Goal: Task Accomplishment & Management: Complete application form

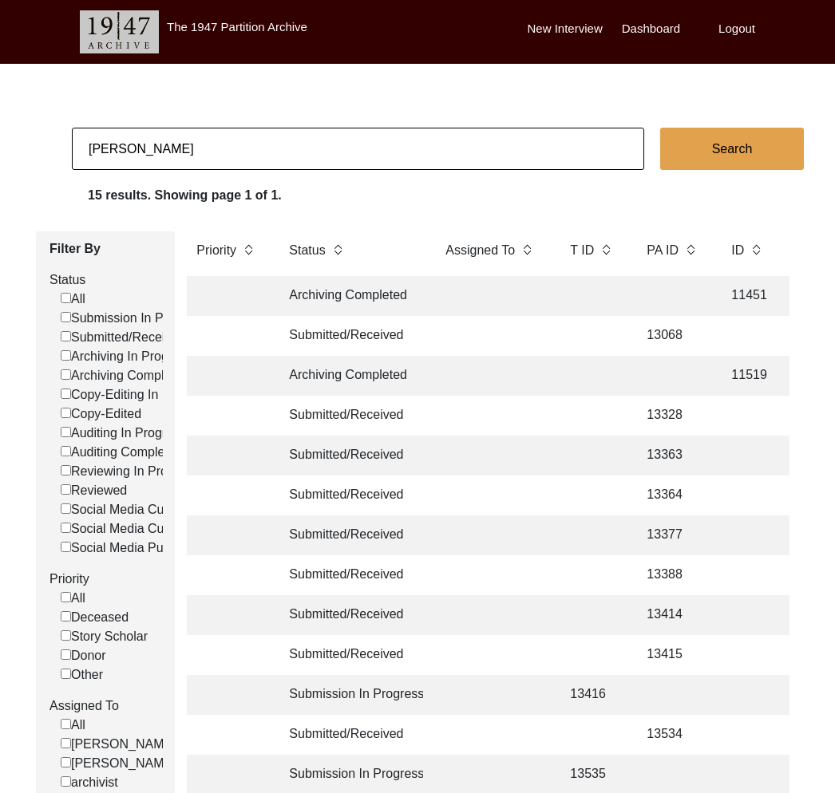
scroll to position [0, 112]
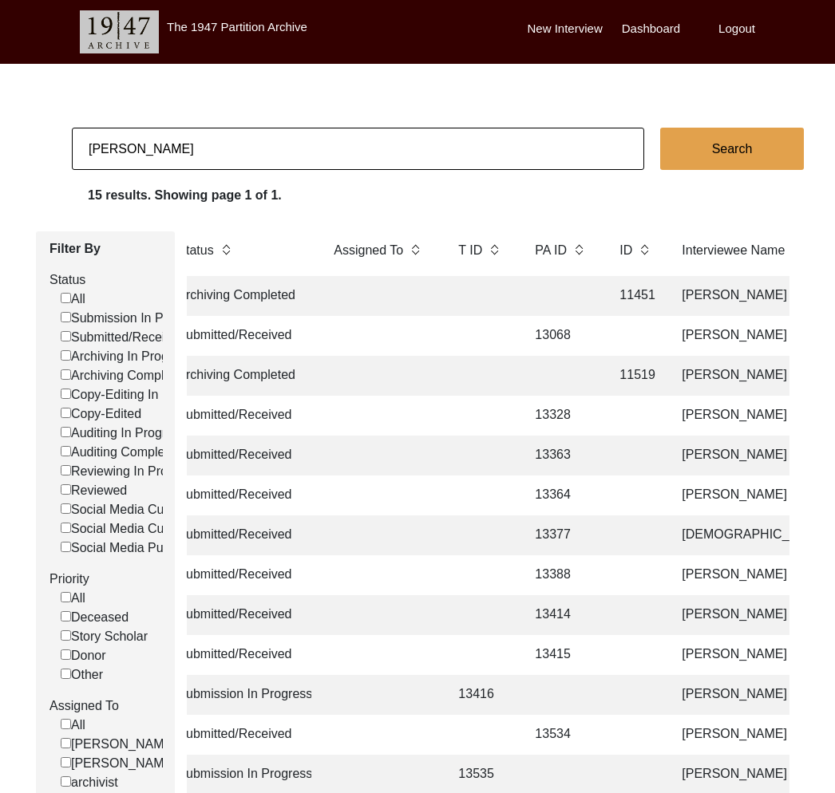
click at [180, 146] on input "[PERSON_NAME]" at bounding box center [358, 149] width 572 height 42
paste input "13166"
type input "13166"
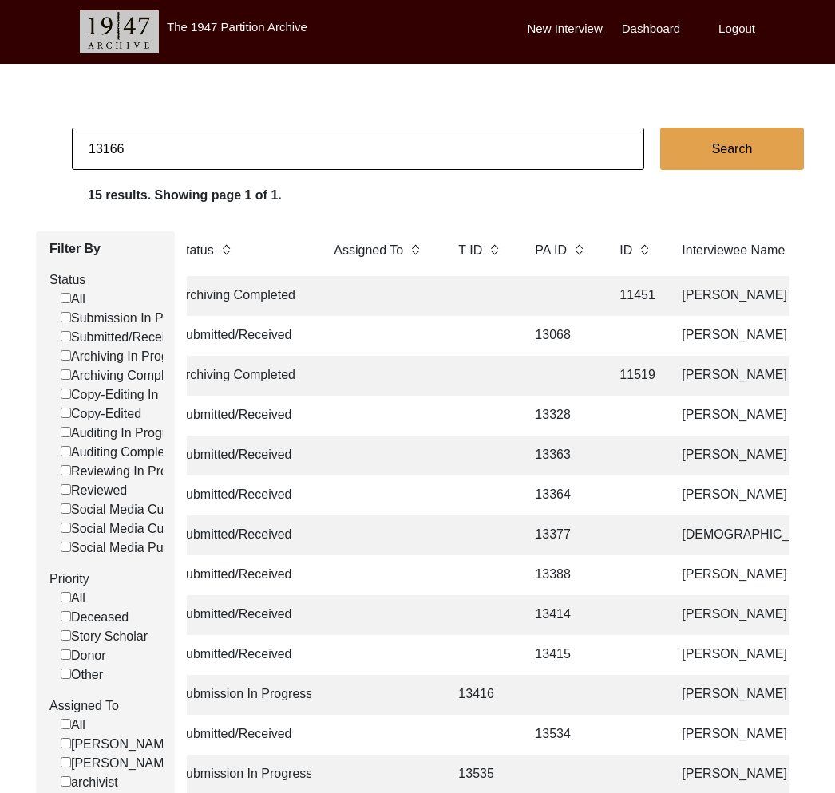
checkbox input "false"
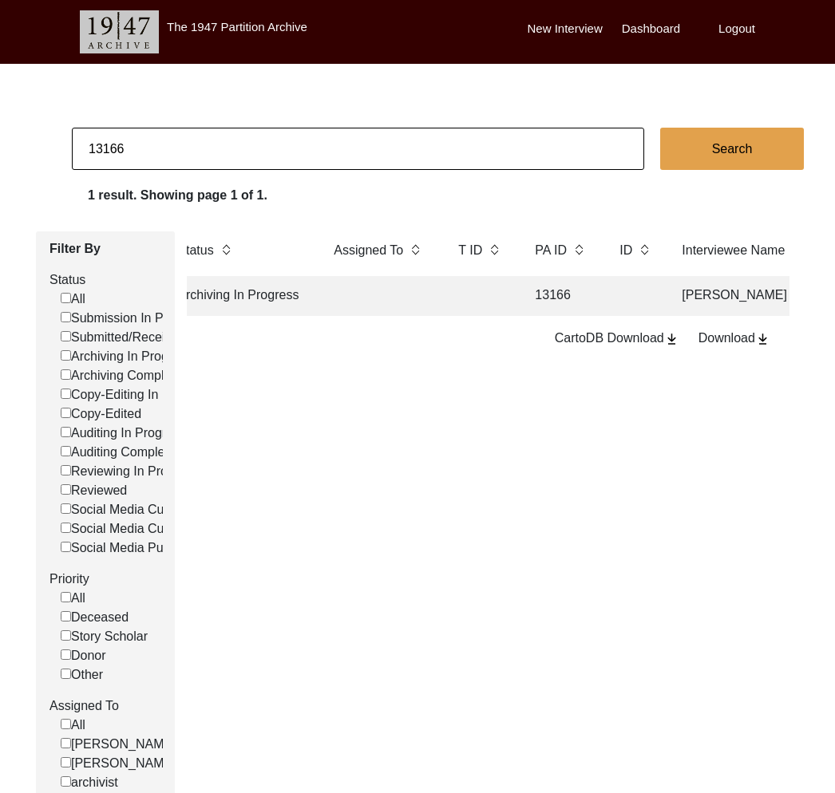
click at [389, 287] on td at bounding box center [380, 296] width 112 height 40
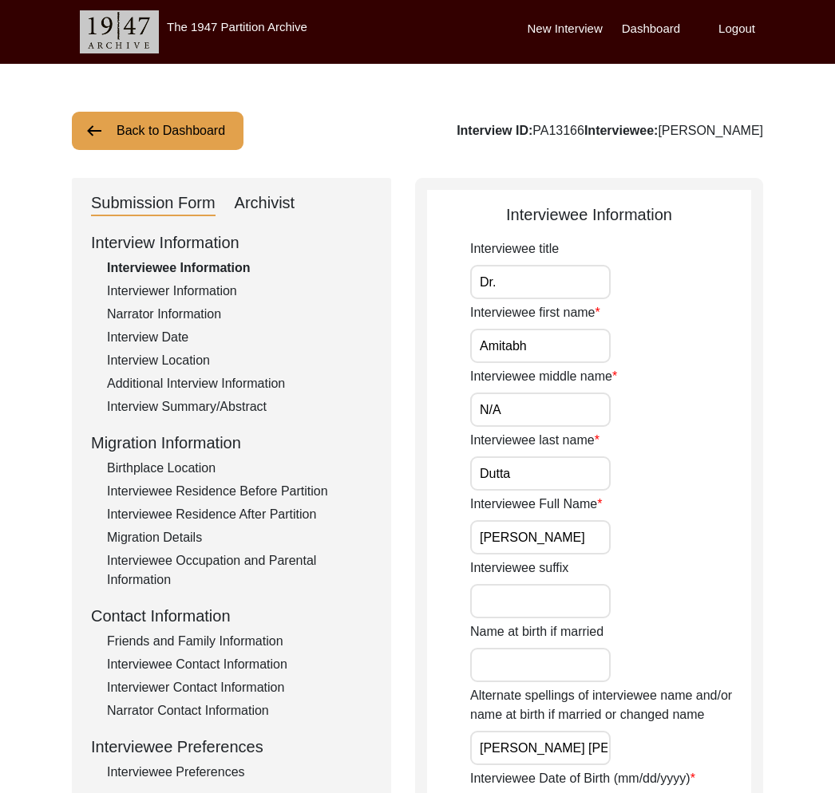
click at [267, 204] on div "Archivist" at bounding box center [265, 204] width 61 height 26
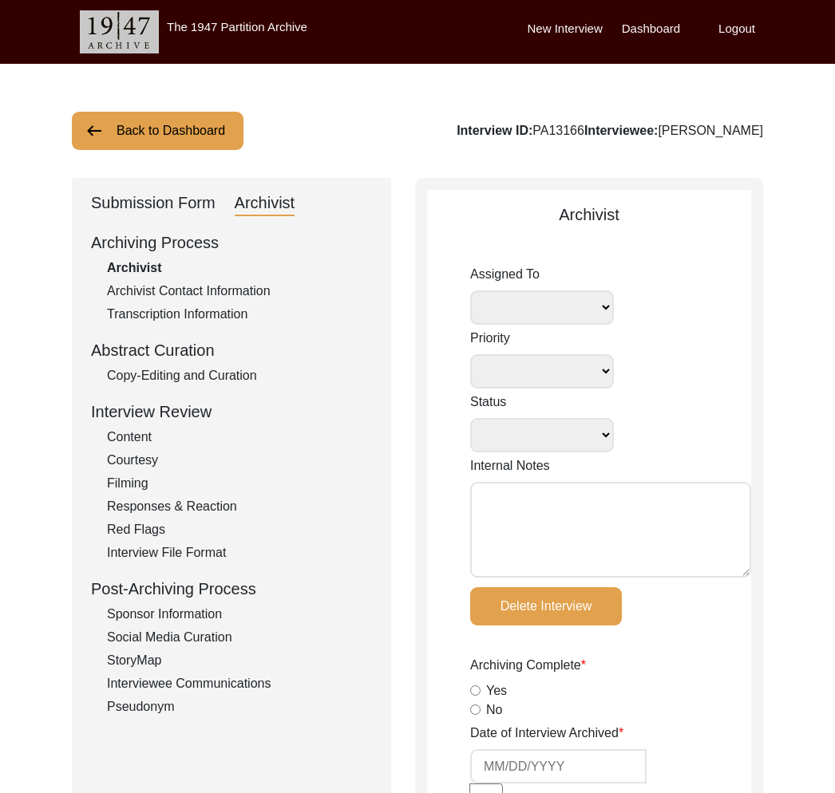
select select
select select "Archiving In Progress"
type textarea "[DATE] [GEOGRAPHIC_DATA]: Assigned to Brianna to archive. Due [DATE]. When arch…"
radio input "true"
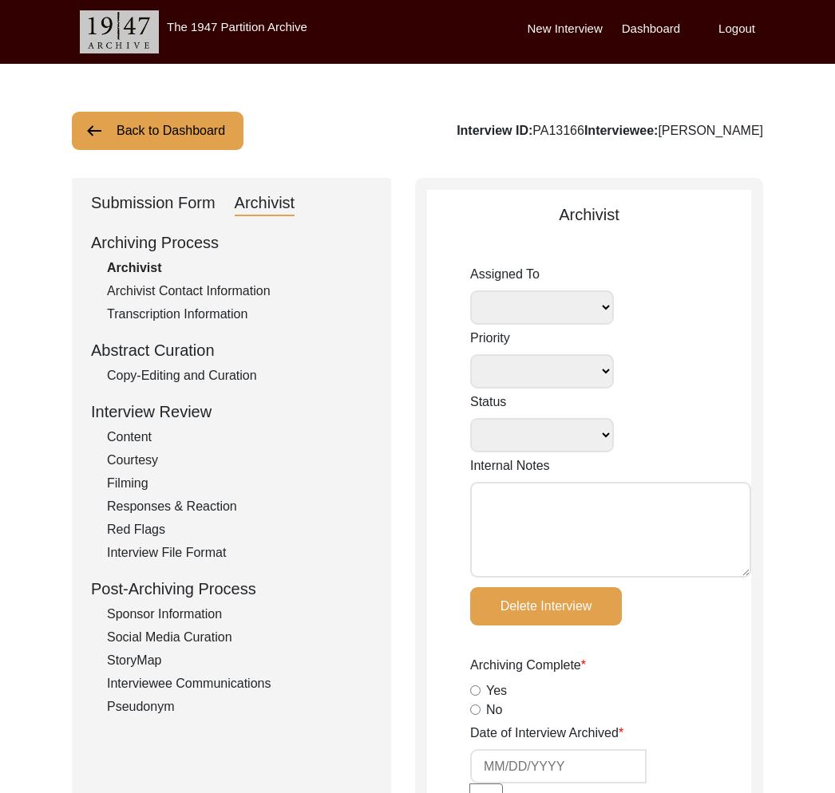
type input "[DATE]"
type textarea "Loremipsu 2, 3097 Dolorsi: Ametcons. Adip-elit seddo eiusm. Temporincid Utlab: …"
radio input "true"
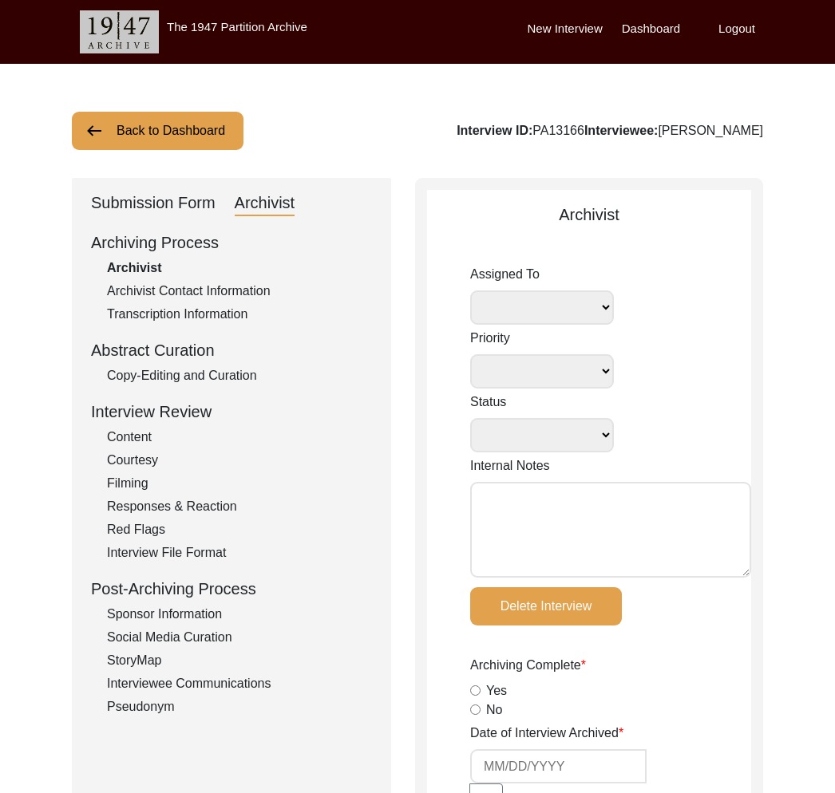
radio input "true"
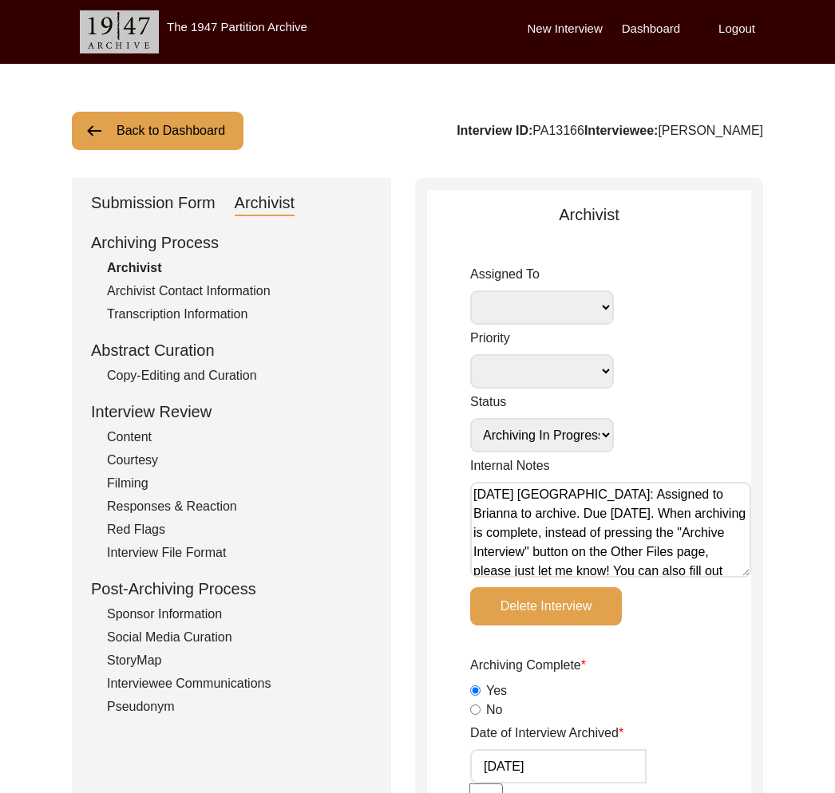
select select
click at [175, 195] on div "Submission Form" at bounding box center [153, 204] width 125 height 26
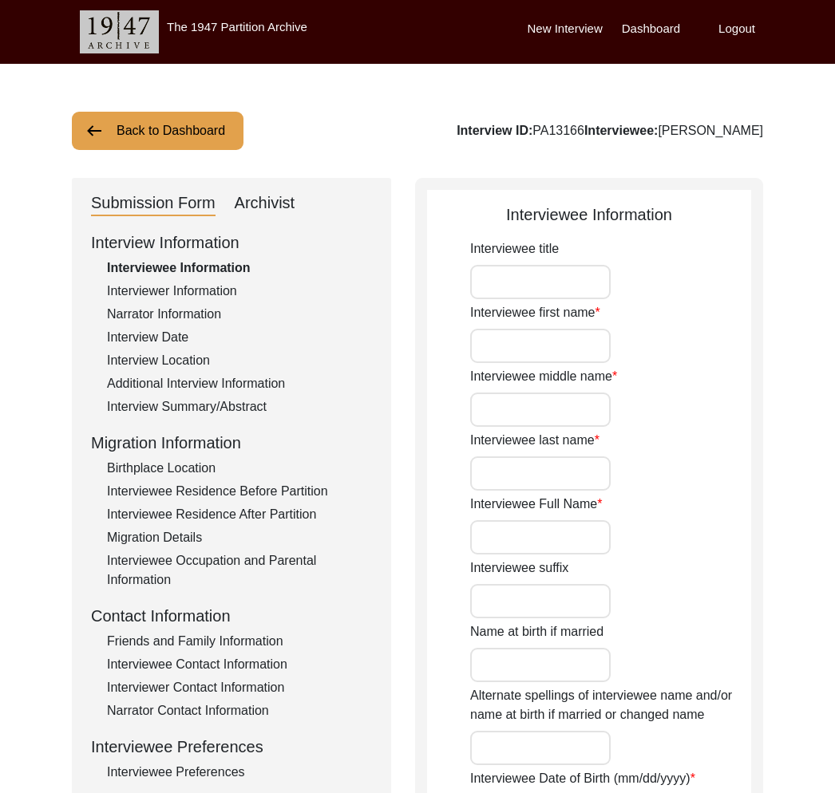
type input "Dr."
type input "Amitabh"
type input "N/A"
type input "Dutta"
type input "[PERSON_NAME]"
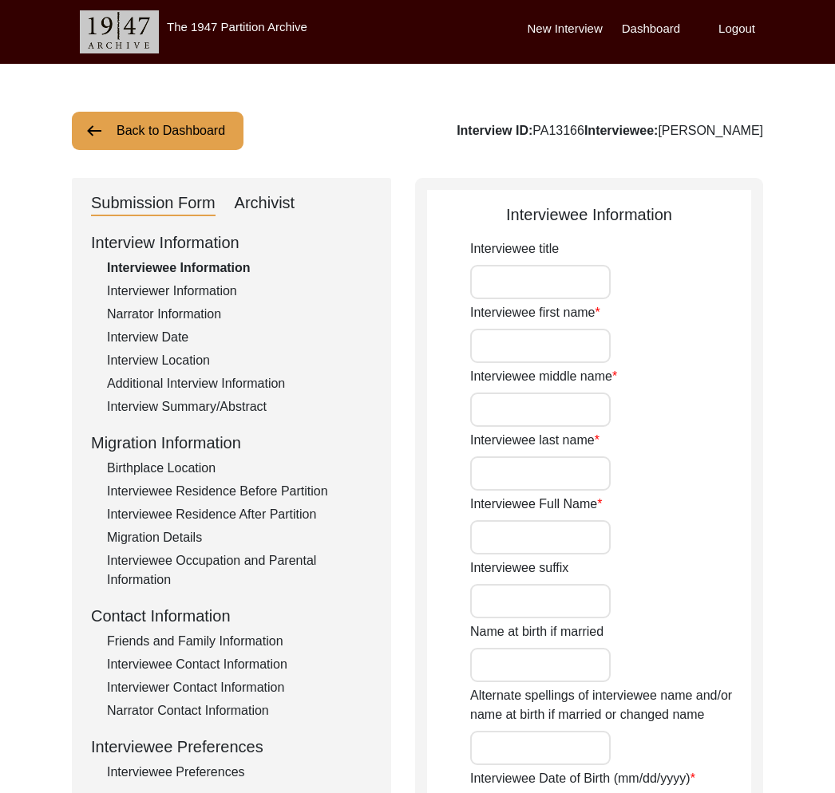
type input "[PERSON_NAME] [PERSON_NAME]"
type input "[DATE]"
type input "79"
type input "[DEMOGRAPHIC_DATA]"
type input "Bengali"
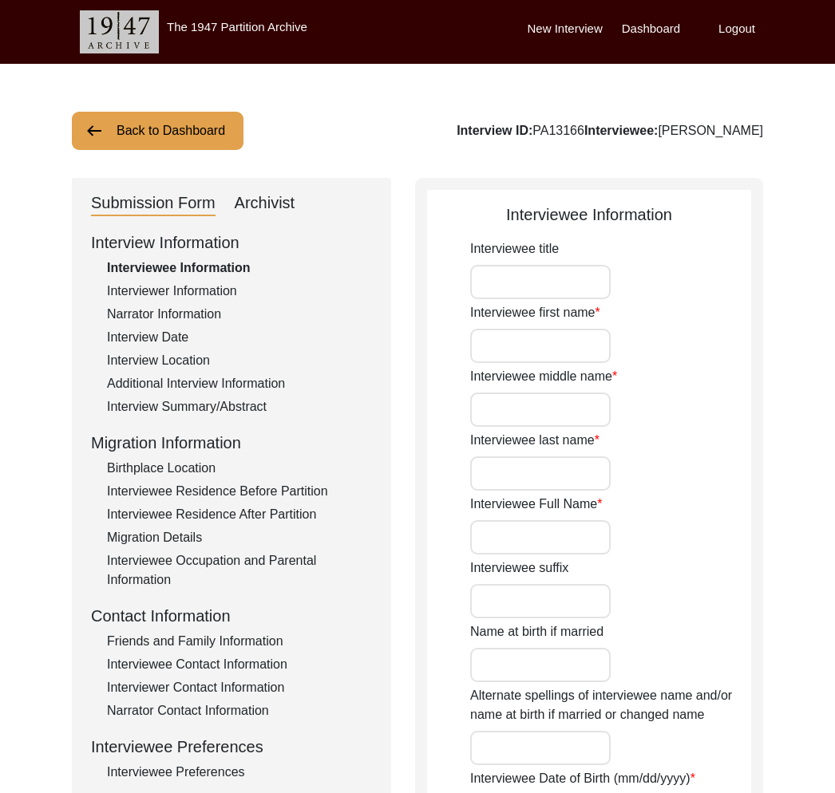
type input "[DEMOGRAPHIC_DATA]"
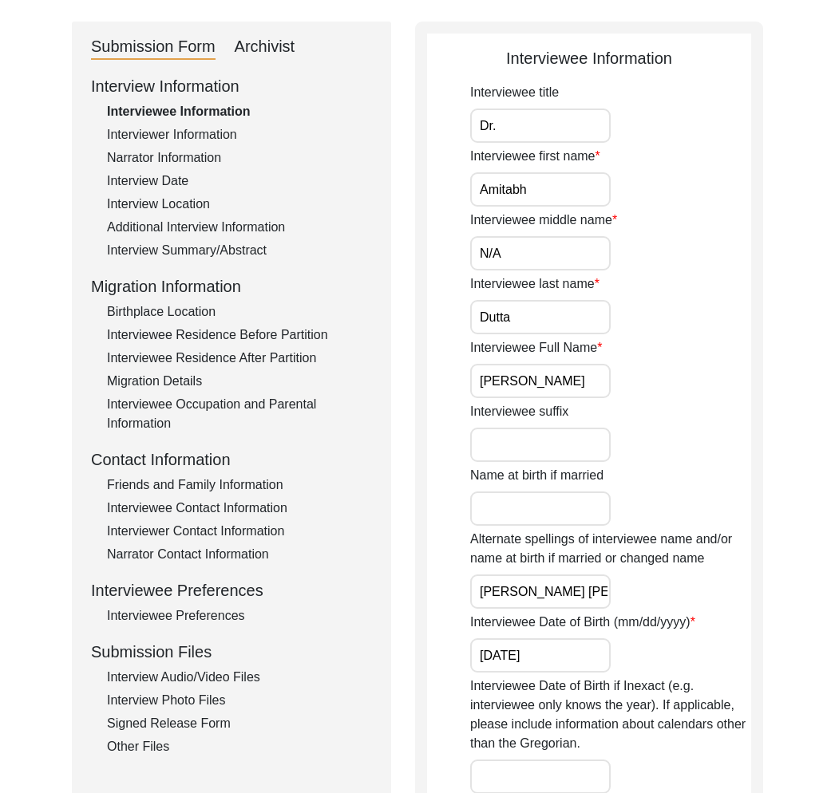
scroll to position [303, 0]
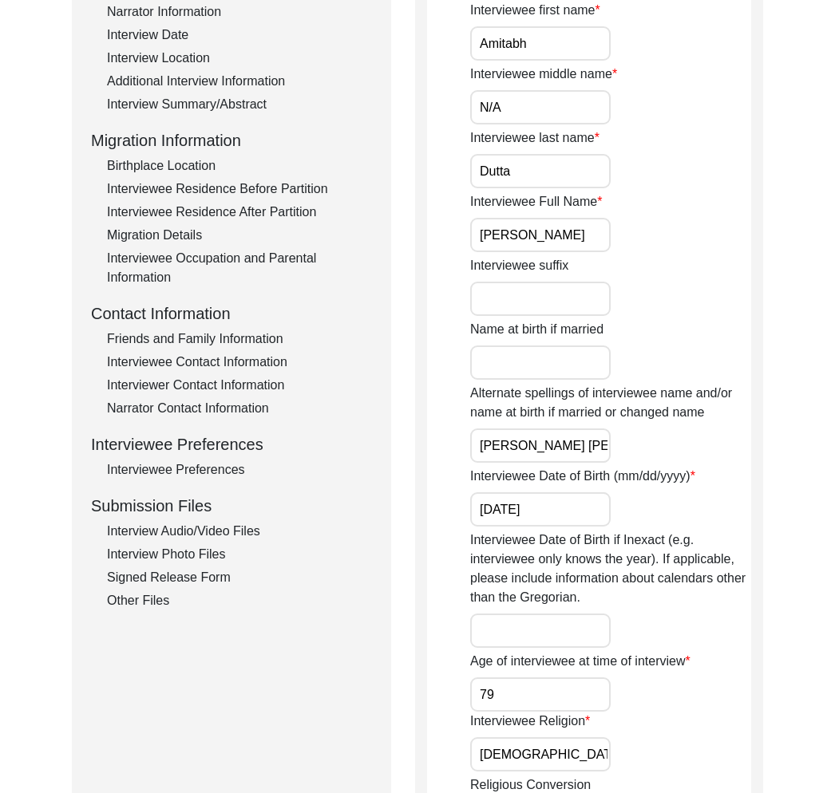
drag, startPoint x: 218, startPoint y: 520, endPoint x: 222, endPoint y: 528, distance: 8.2
click at [218, 520] on div "Interview Information Interviewee Information Interviewer Information Narrator …" at bounding box center [231, 269] width 281 height 682
click at [222, 528] on div "Interview Audio/Video Files" at bounding box center [239, 531] width 265 height 19
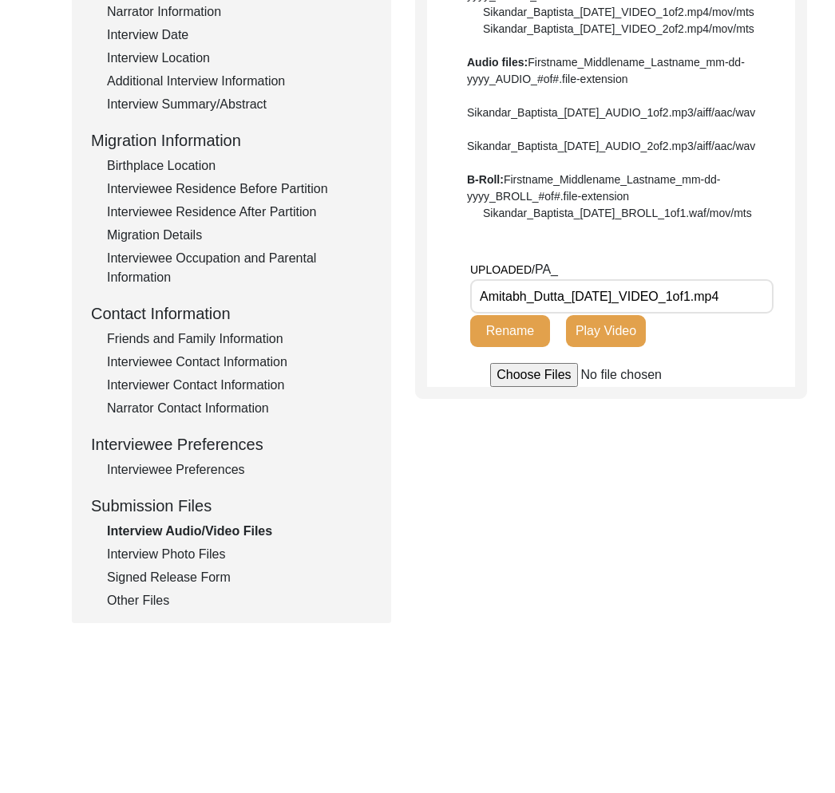
click at [196, 571] on div "Signed Release Form" at bounding box center [239, 577] width 265 height 19
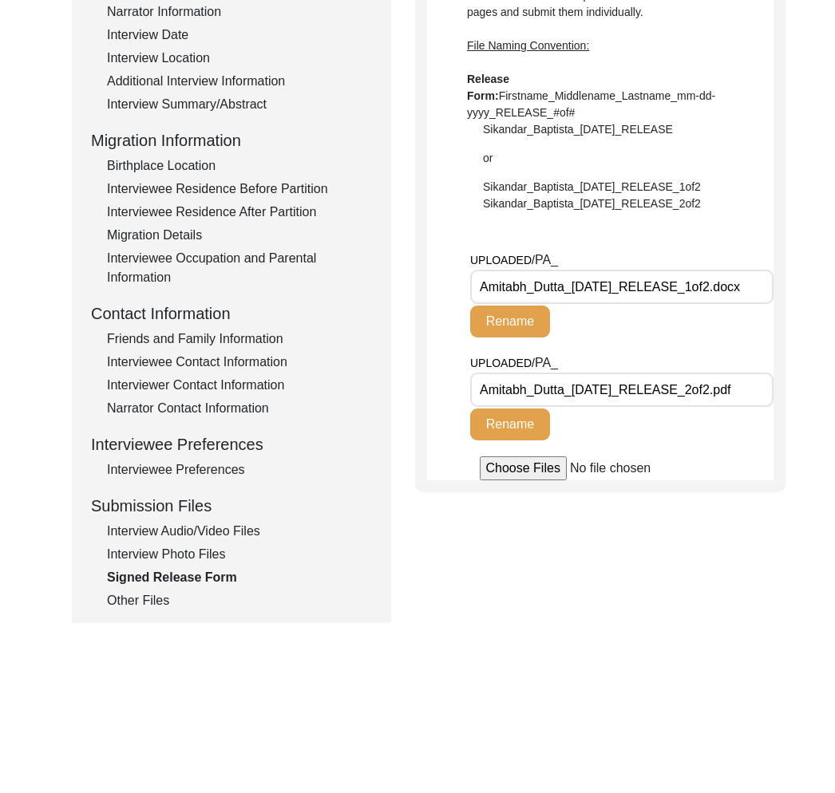
click at [181, 558] on div "Interview Photo Files" at bounding box center [239, 554] width 265 height 19
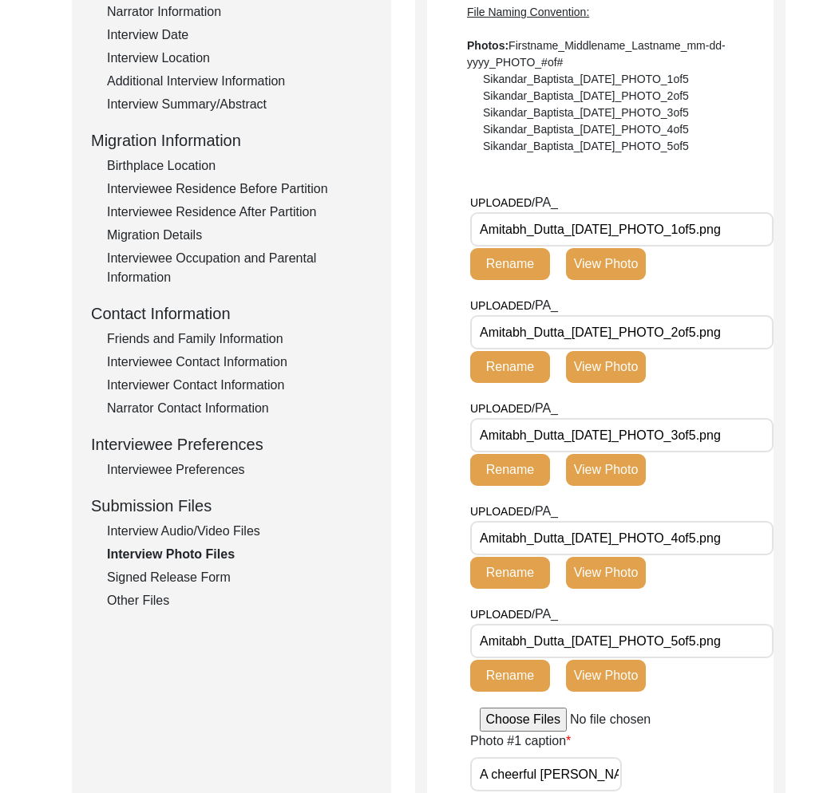
click at [151, 609] on div "Other Files" at bounding box center [239, 600] width 265 height 19
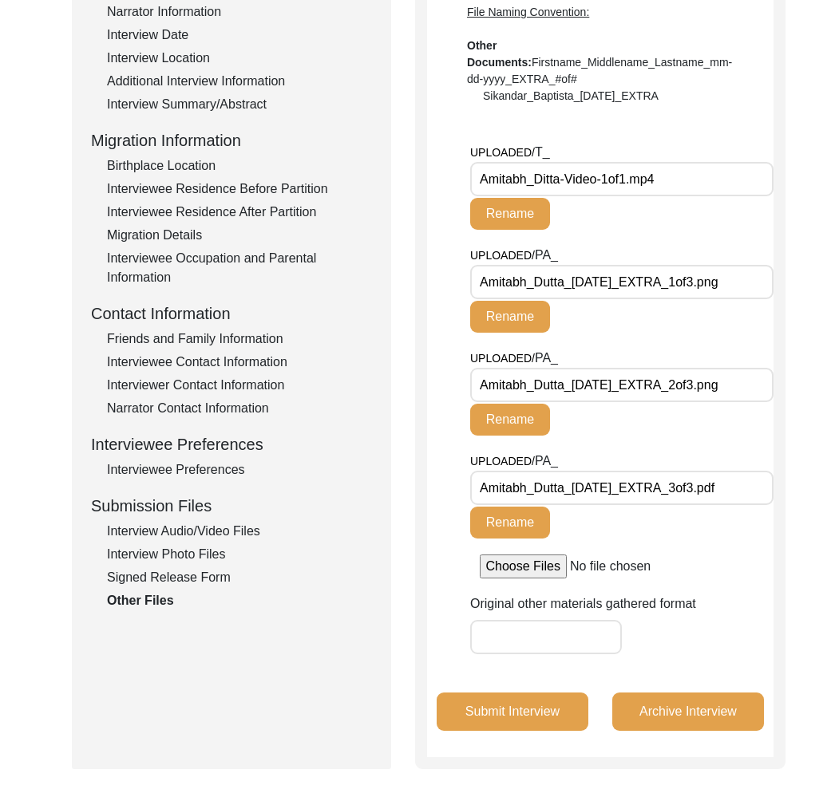
scroll to position [0, 0]
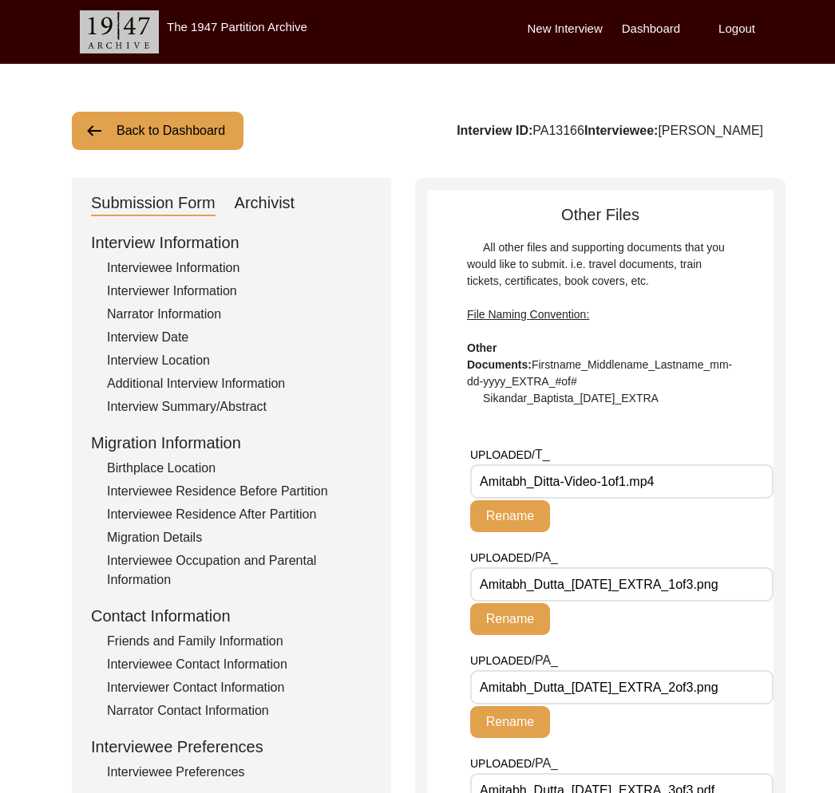
click at [599, 136] on div "Interview ID: PA13166 Interviewee: [PERSON_NAME]" at bounding box center [610, 130] width 307 height 19
copy div "PA13166"
click at [634, 482] on input "Amitabh_Ditta-Video-1of1.mp4" at bounding box center [621, 482] width 303 height 34
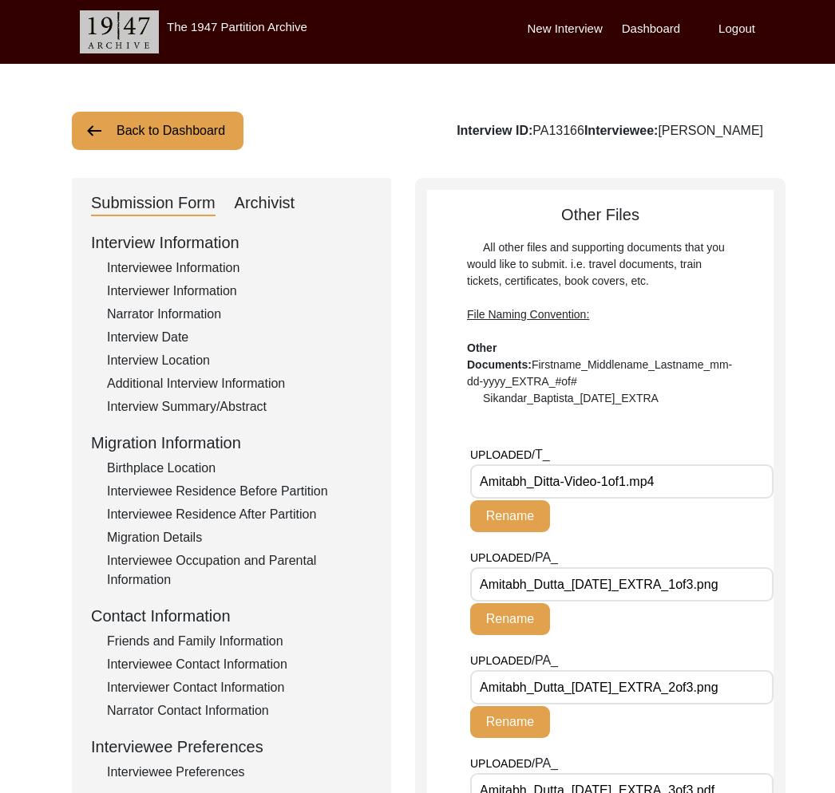
click at [634, 482] on input "Amitabh_Ditta-Video-1of1.mp4" at bounding box center [621, 482] width 303 height 34
click at [264, 212] on div "Archivist" at bounding box center [265, 204] width 61 height 26
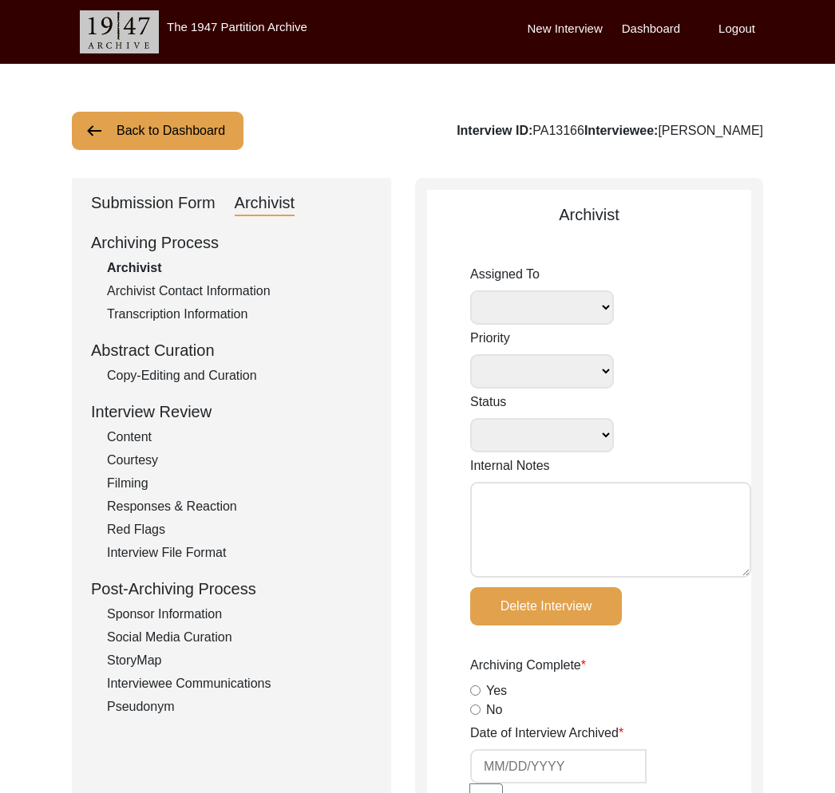
select select
select select "Archiving In Progress"
type textarea "[DATE] [GEOGRAPHIC_DATA]: Assigned to Brianna to archive. Due [DATE]. When arch…"
radio input "true"
type input "[DATE]"
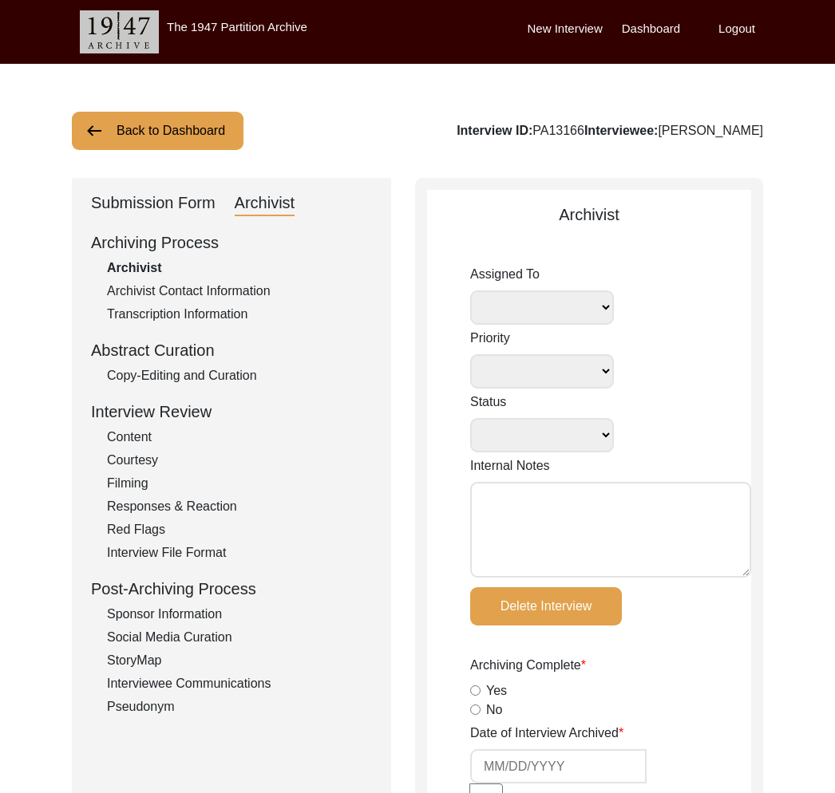
type textarea "Loremipsu 2, 3097 Dolorsi: Ametcons. Adip-elit seddo eiusm. Temporincid Utlab: …"
radio input "true"
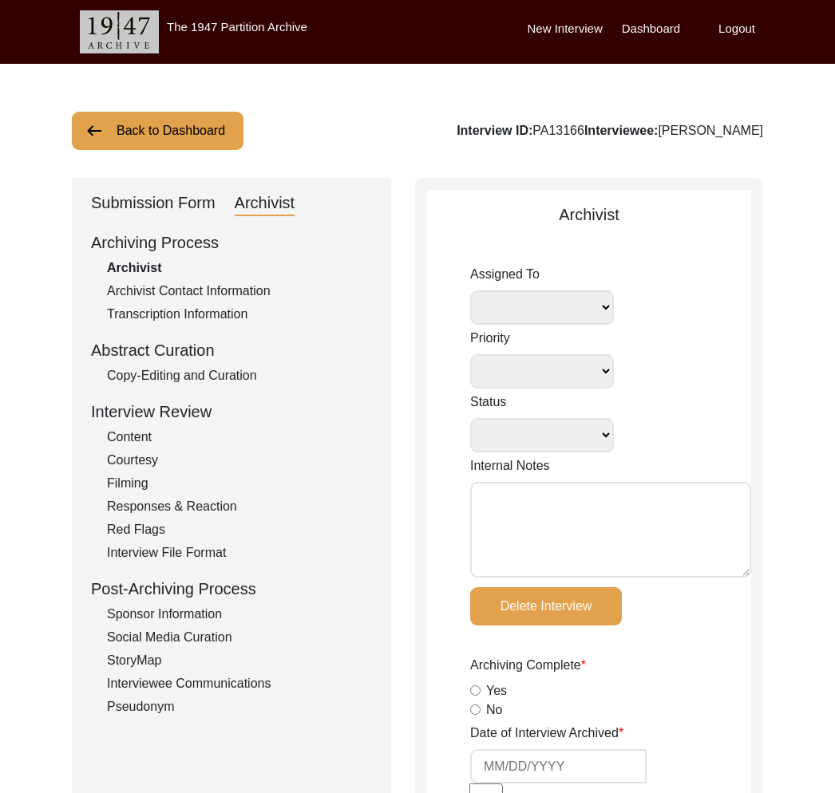
radio input "true"
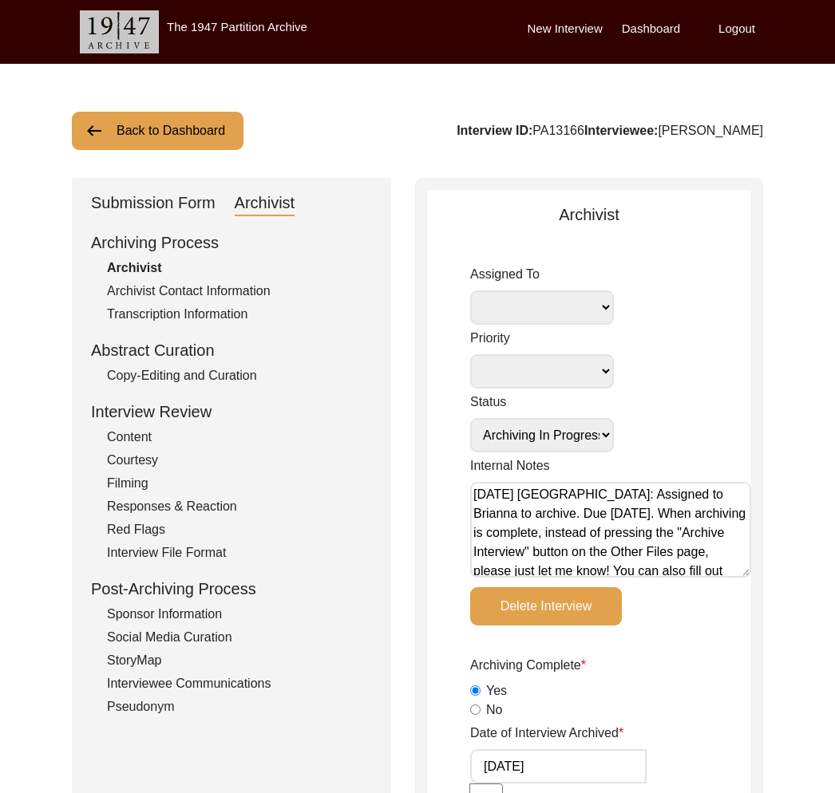
select select
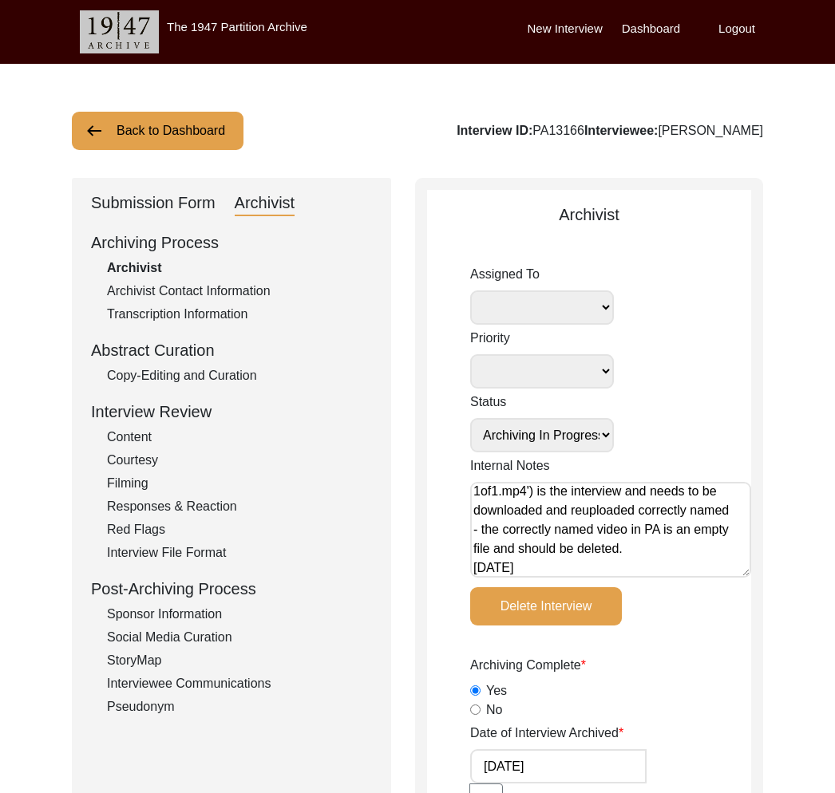
scroll to position [243, 0]
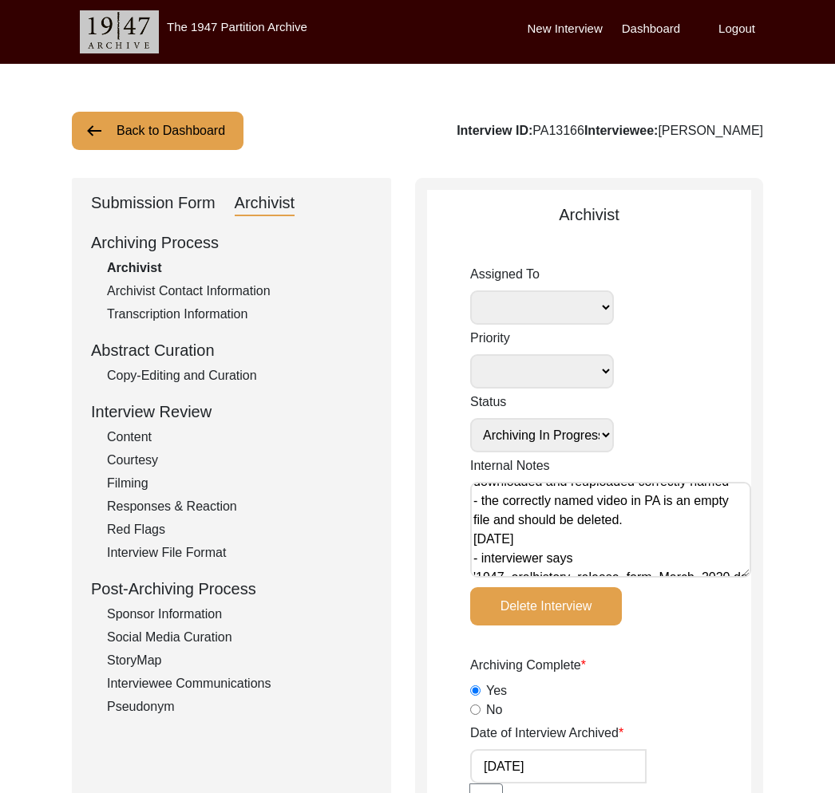
drag, startPoint x: 177, startPoint y: 220, endPoint x: 160, endPoint y: 211, distance: 19.3
click at [156, 208] on div "Submission Form" at bounding box center [153, 204] width 125 height 26
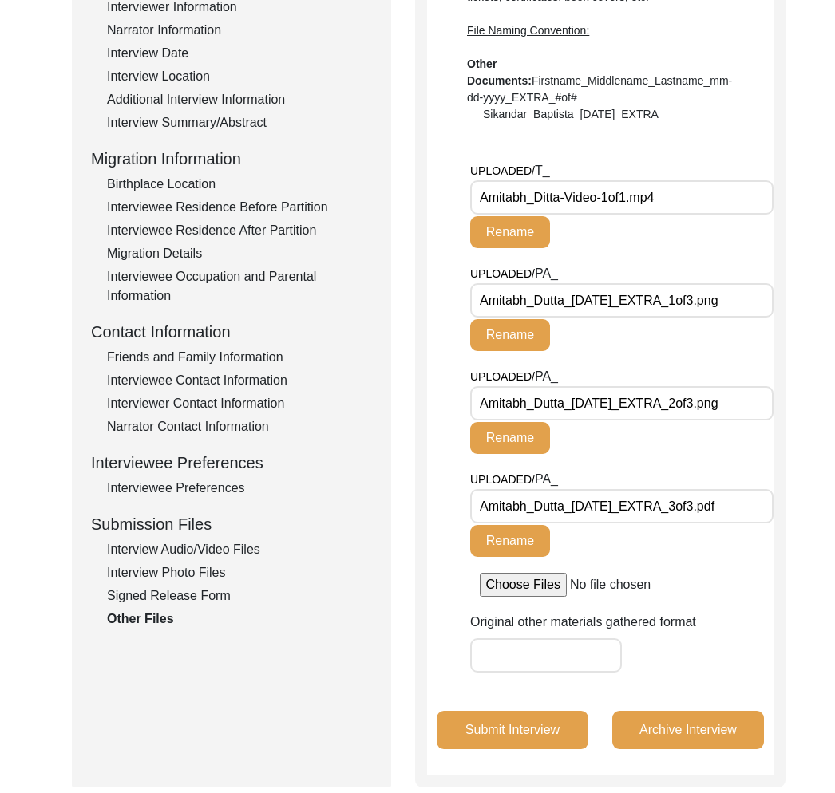
scroll to position [0, 0]
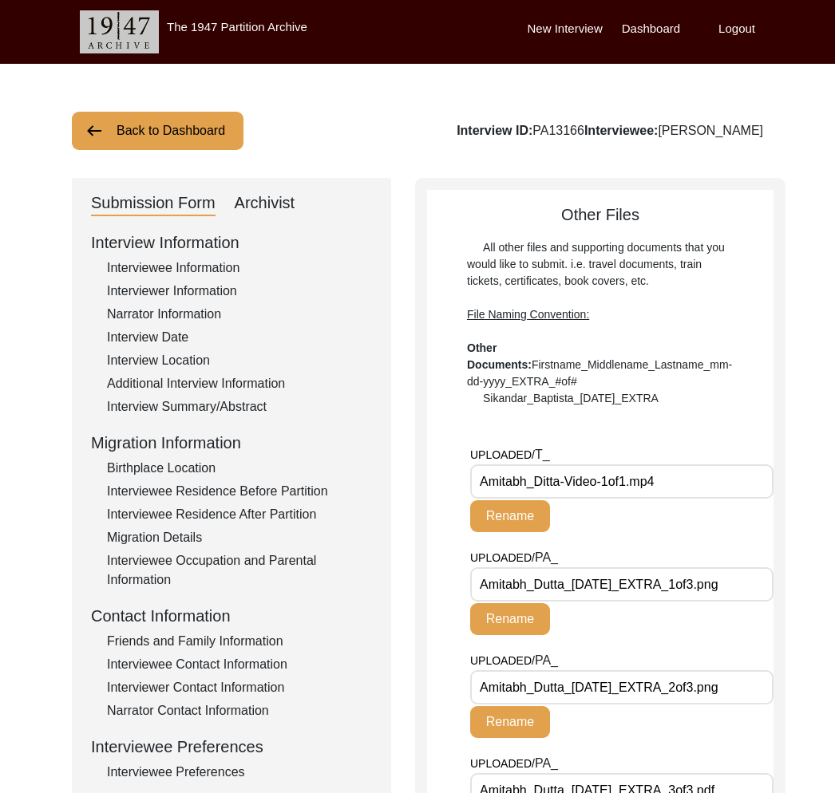
drag, startPoint x: 282, startPoint y: 203, endPoint x: 374, endPoint y: 324, distance: 152.1
click at [282, 200] on div "Archivist" at bounding box center [265, 204] width 61 height 26
select select "Archiving In Progress"
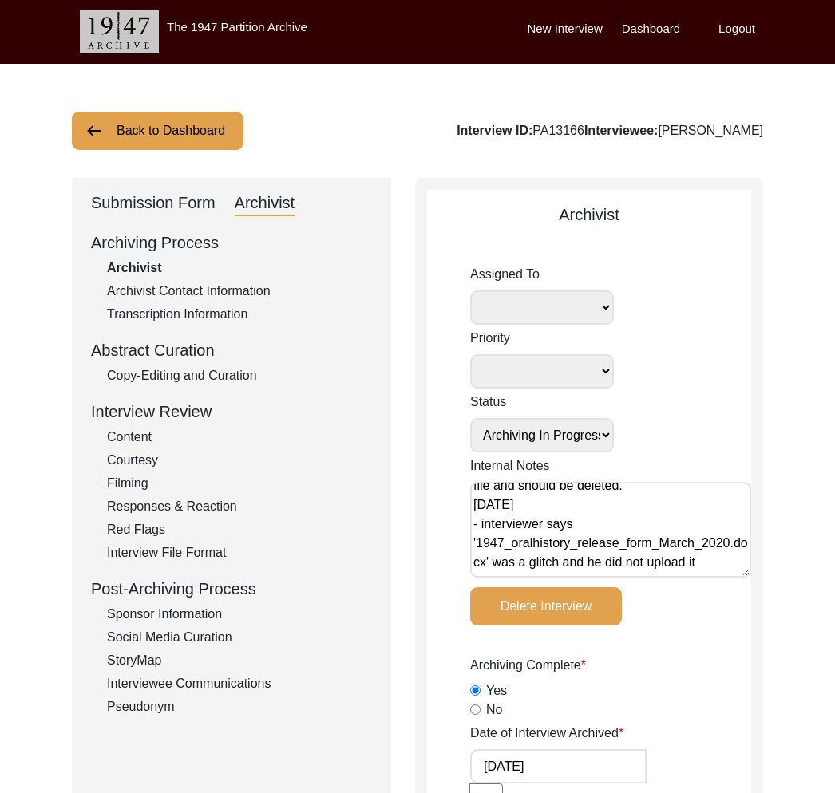
scroll to position [332, 0]
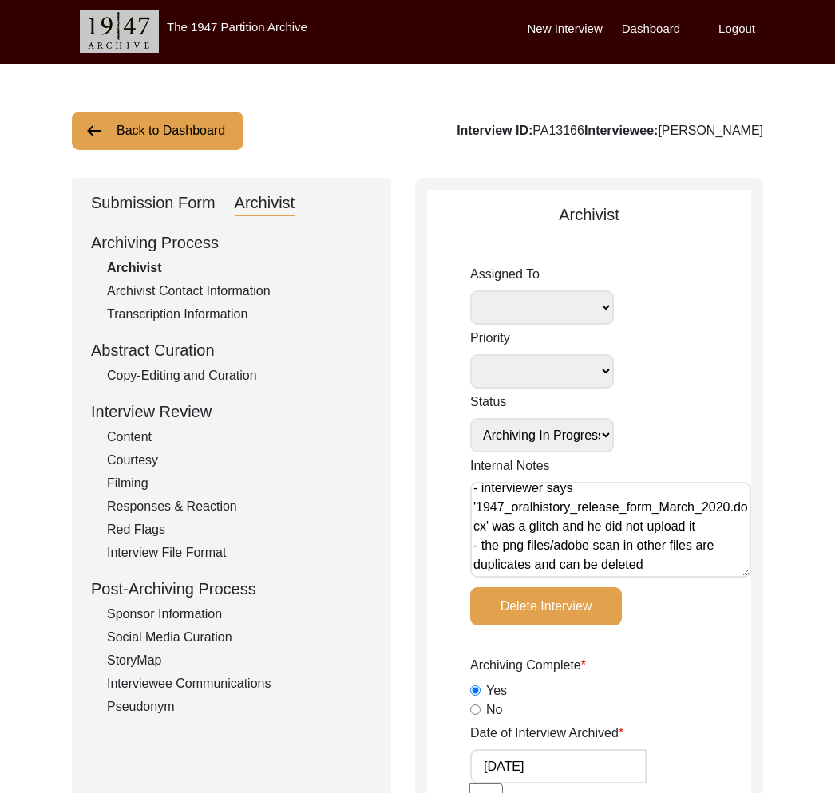
click at [167, 205] on div "Submission Form" at bounding box center [153, 204] width 125 height 26
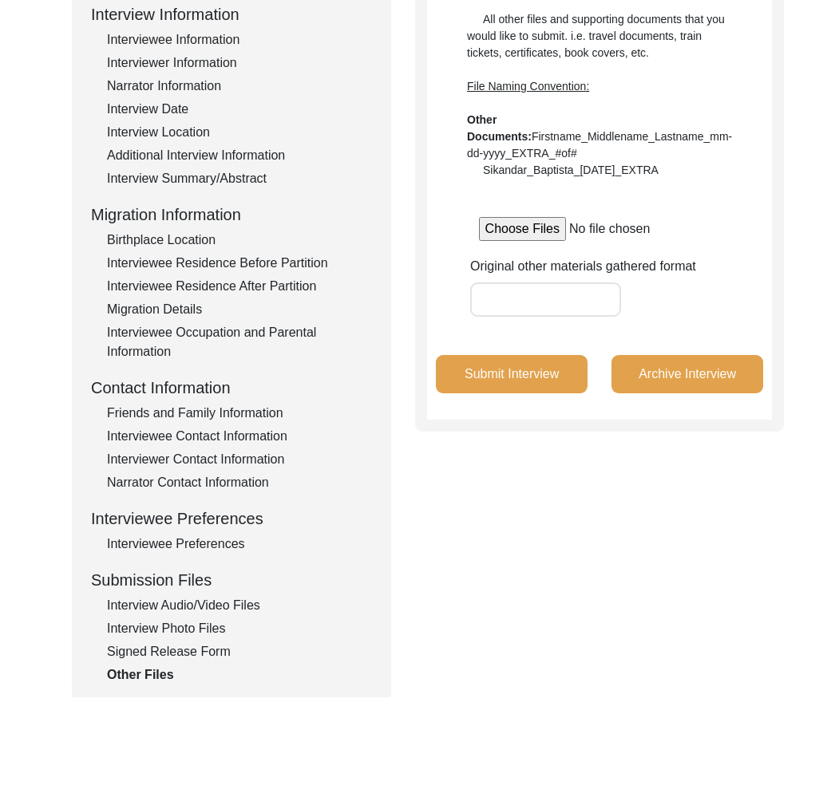
scroll to position [358, 0]
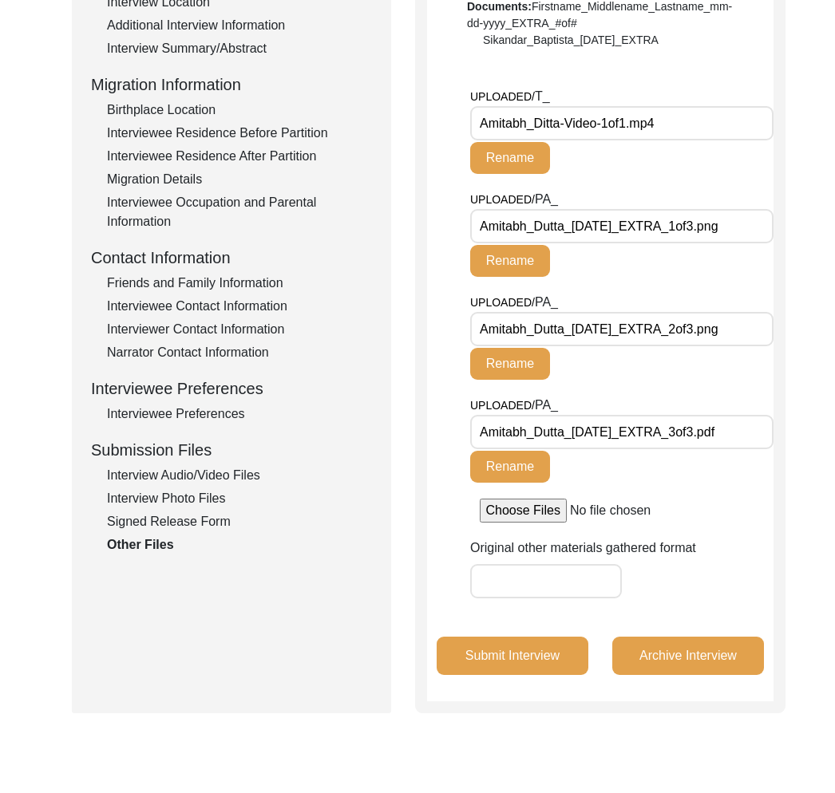
click at [651, 221] on input "Amitabh_Dutta_[DATE]_EXTRA_1of3.png" at bounding box center [621, 226] width 303 height 34
click at [623, 335] on input "Amitabh_Dutta_[DATE]_EXTRA_2of3.png" at bounding box center [621, 329] width 303 height 34
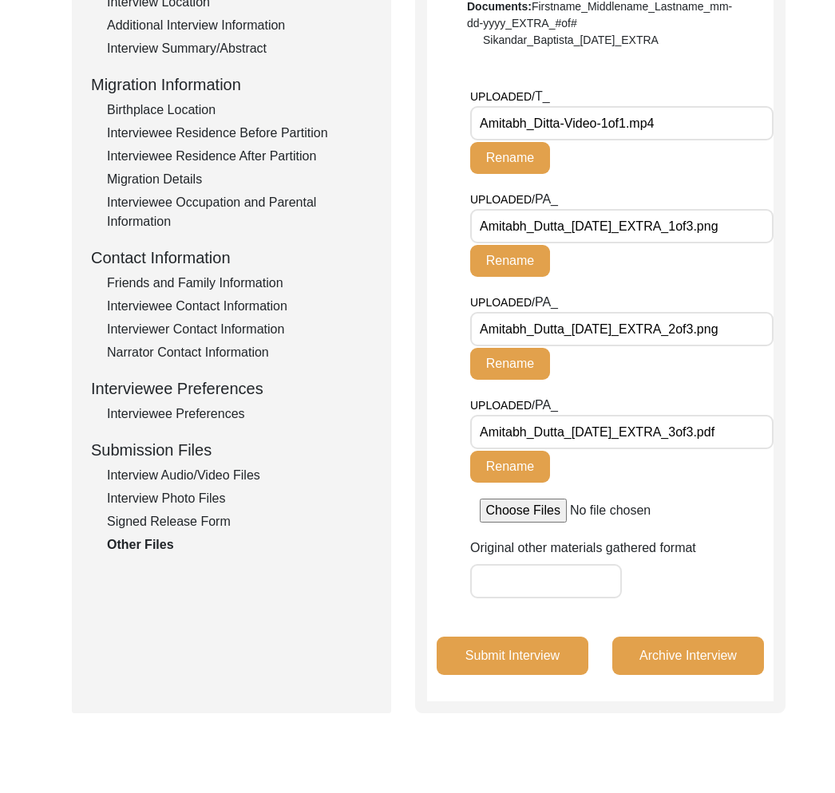
click at [623, 335] on input "Amitabh_Dutta_[DATE]_EXTRA_2of3.png" at bounding box center [621, 329] width 303 height 34
click at [702, 436] on input "Amitabh_Dutta_[DATE]_EXTRA_3of3.pdf" at bounding box center [621, 432] width 303 height 34
click at [607, 121] on input "Amitabh_Ditta-Video-1of1.mp4" at bounding box center [621, 123] width 303 height 34
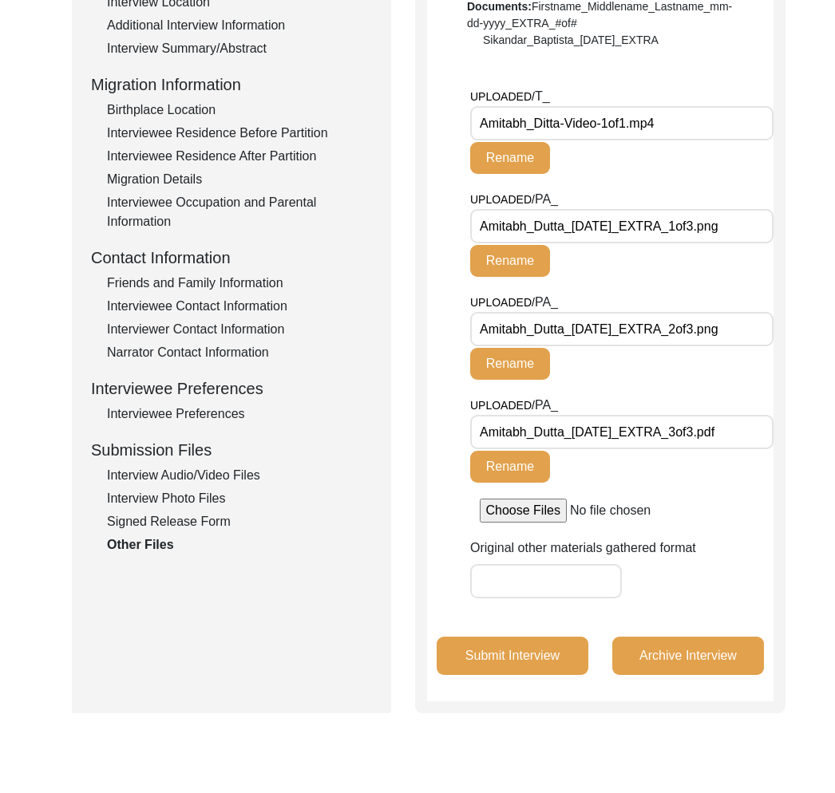
click at [607, 121] on input "Amitabh_Ditta-Video-1of1.mp4" at bounding box center [621, 123] width 303 height 34
drag, startPoint x: 186, startPoint y: 494, endPoint x: 181, endPoint y: 487, distance: 8.6
click at [185, 493] on div "Interview Photo Files" at bounding box center [239, 498] width 265 height 19
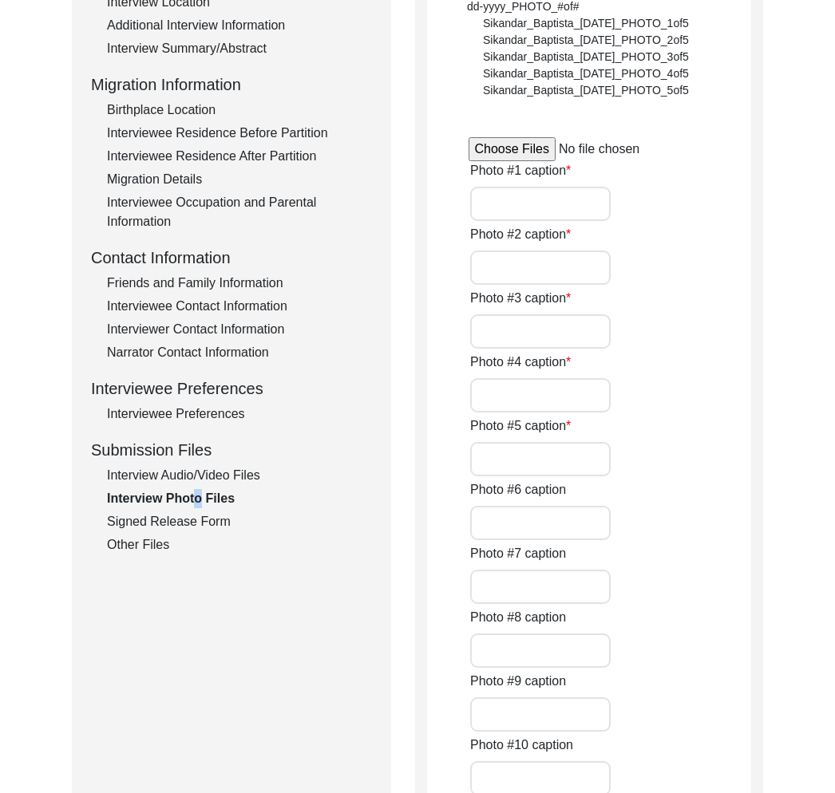
type input "A cheerful [PERSON_NAME]"
type input "[PERSON_NAME] explaining his youth"
type input "[PERSON_NAME] with a serious expression"
type input "[PERSON_NAME] channeling his inner professor"
type input "[PERSON_NAME] during the interview"
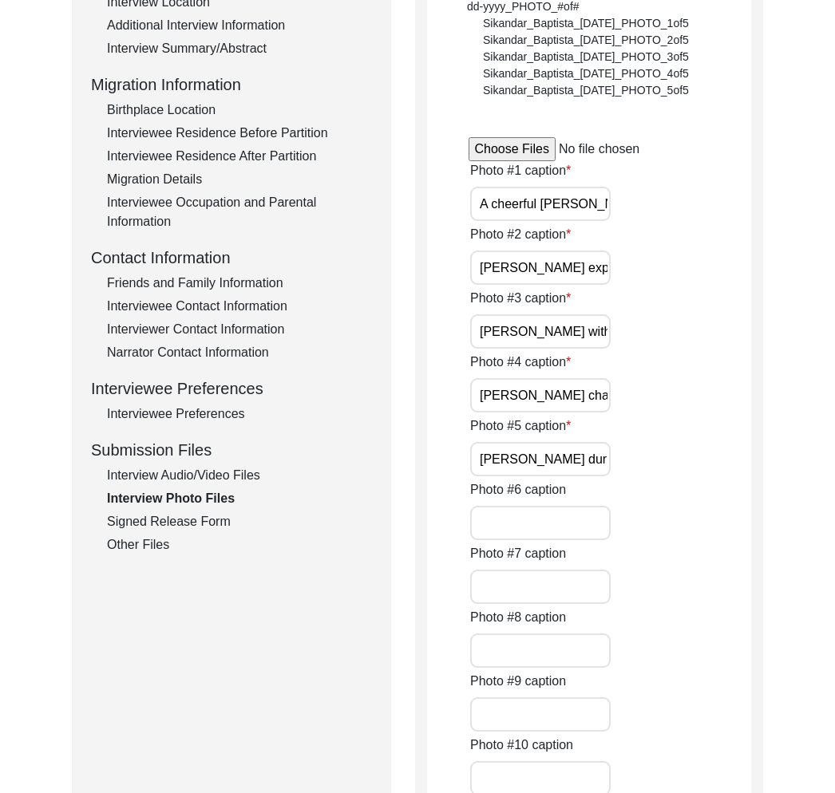
click at [180, 482] on div "Interview Audio/Video Files" at bounding box center [239, 475] width 265 height 19
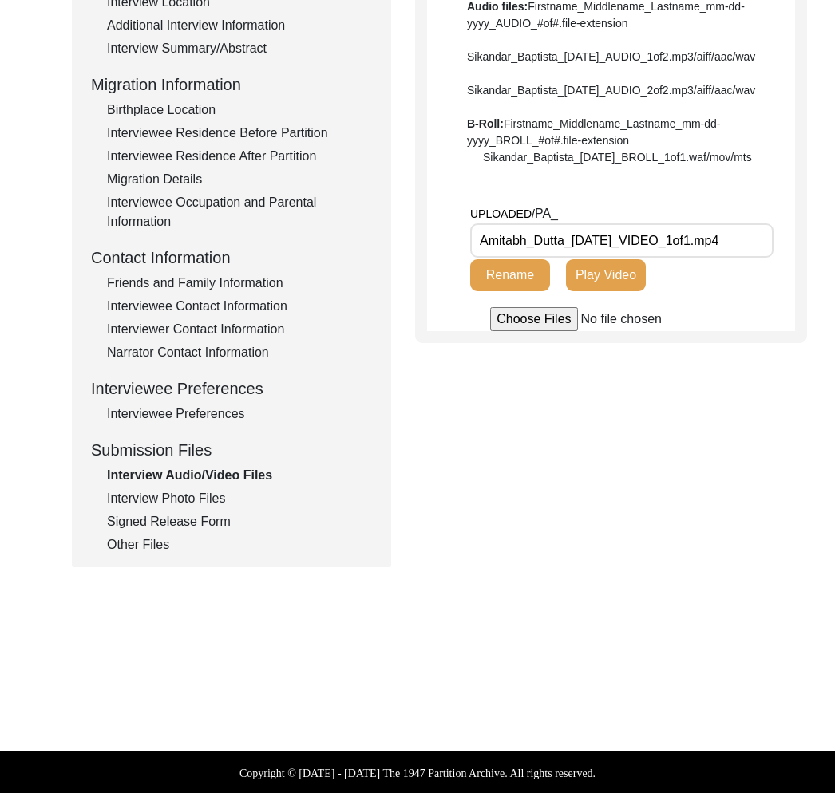
click at [628, 258] on input "Amitabh_Dutta_[DATE]_VIDEO_1of1.mp4" at bounding box center [621, 241] width 303 height 34
click at [133, 556] on div "Submission Form Archivist Interview Information Interviewee Information Intervi…" at bounding box center [231, 194] width 319 height 748
click at [133, 546] on div "Other Files" at bounding box center [239, 545] width 265 height 19
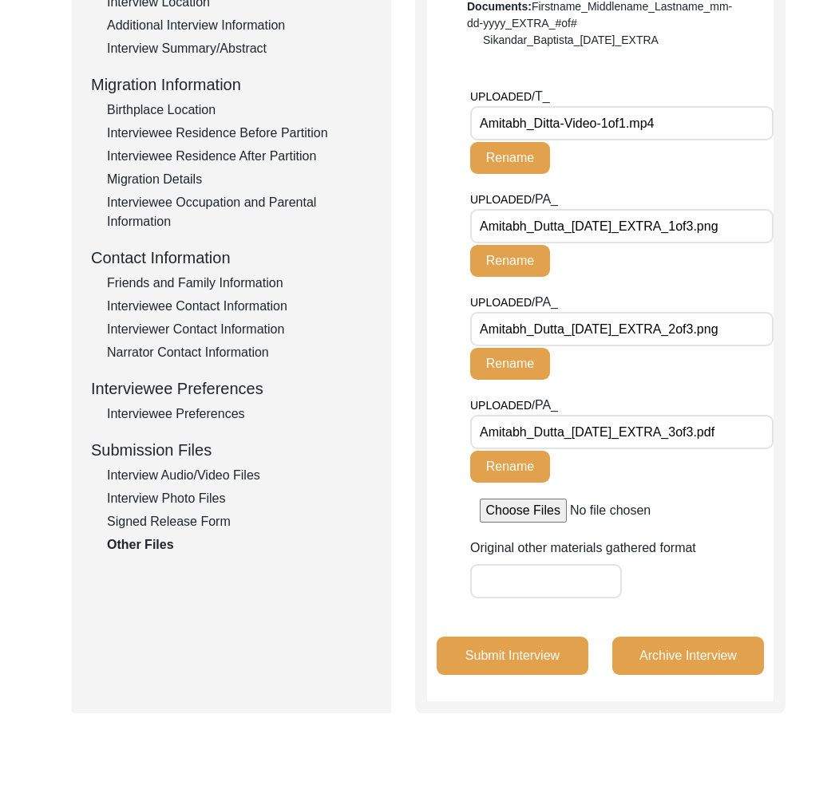
click at [556, 123] on input "Amitabh_Ditta-Video-1of1.mp4" at bounding box center [621, 123] width 303 height 34
click at [506, 119] on input "Amitabh_Ditta-Video-1of1.mp4" at bounding box center [621, 123] width 303 height 34
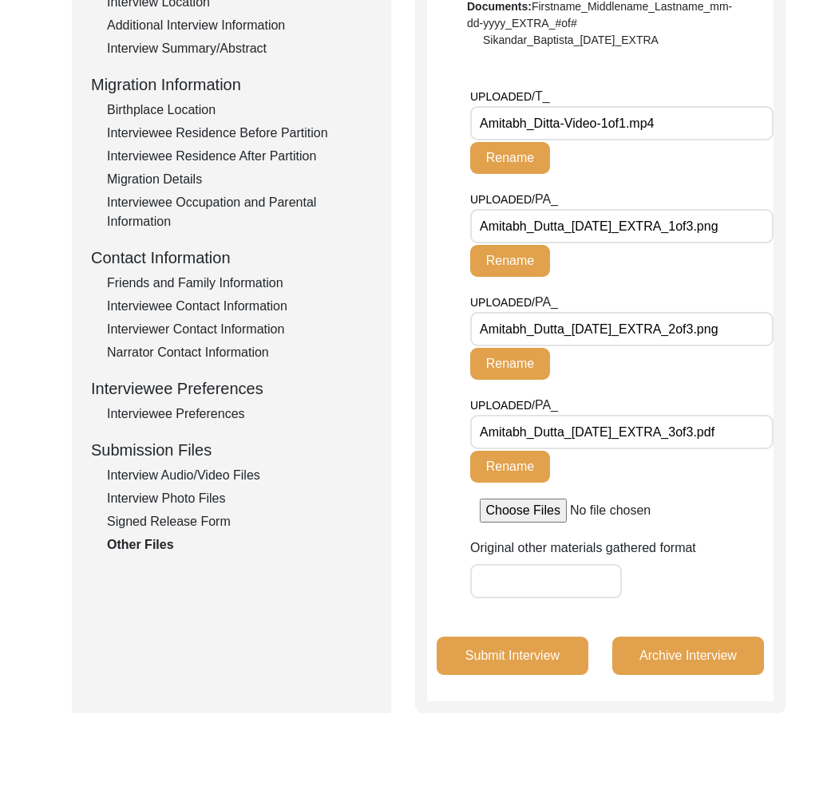
click at [506, 119] on input "Amitabh_Ditta-Video-1of1.mp4" at bounding box center [621, 123] width 303 height 34
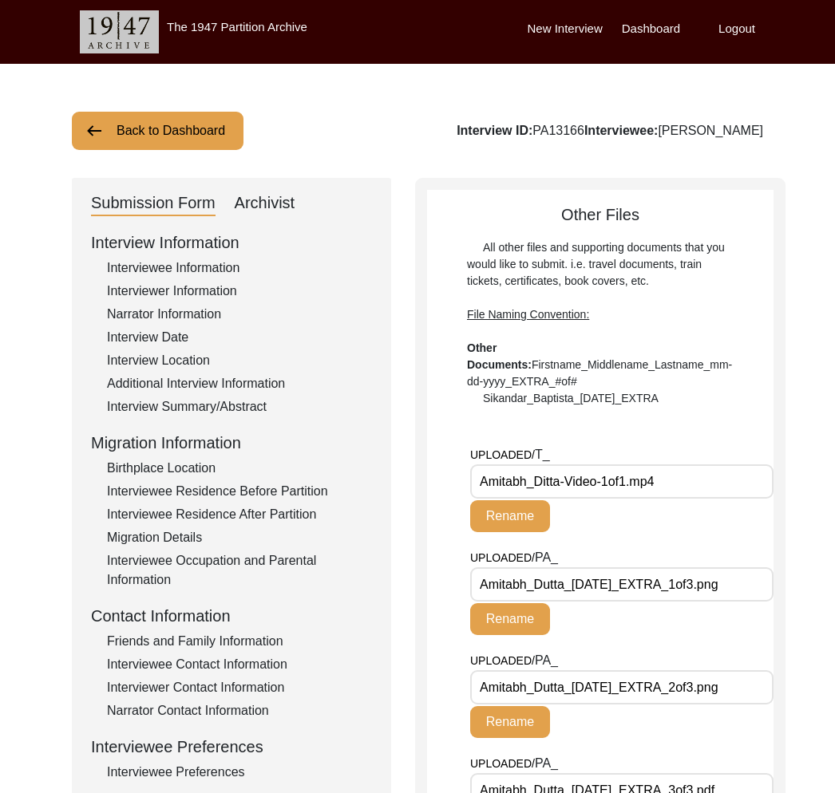
click at [623, 591] on input "Amitabh_Dutta_[DATE]_EXTRA_1of3.png" at bounding box center [621, 585] width 303 height 34
click at [631, 599] on input "Amitabh_Dutta_[DATE]_EXTRA_1of3.png" at bounding box center [621, 585] width 303 height 34
drag, startPoint x: 567, startPoint y: 583, endPoint x: 460, endPoint y: 580, distance: 107.0
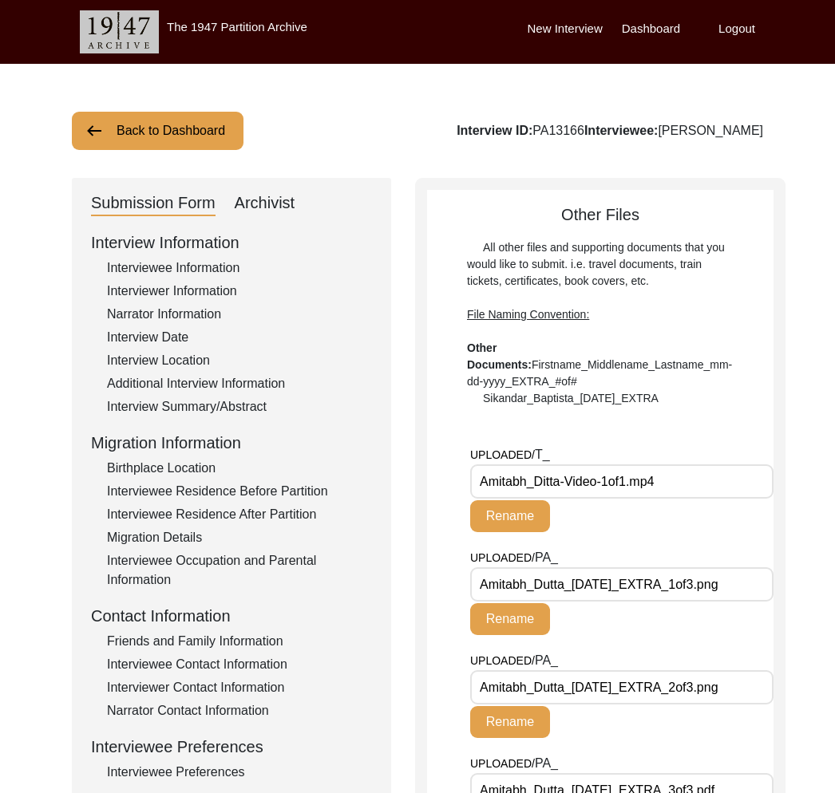
click at [460, 580] on app-file-uploader "UPLOADED/ T_ Amitabh_Ditta-Video-1of1.mp4 Rename UPLOADED/ PA_ Amitabh_Dutta_[D…" at bounding box center [600, 663] width 346 height 436
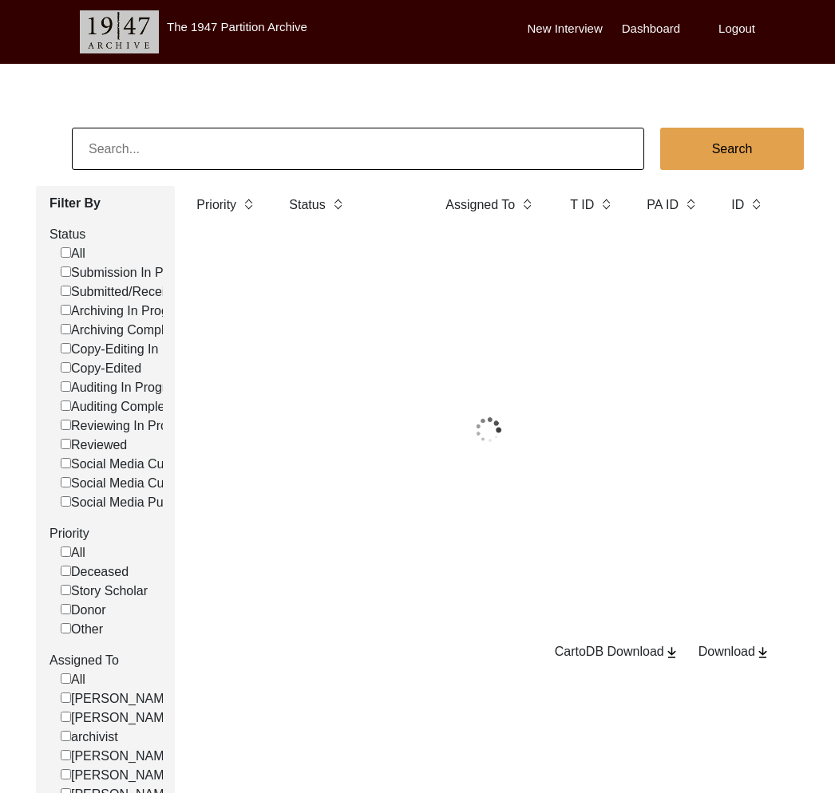
click at [154, 158] on input at bounding box center [358, 149] width 572 height 42
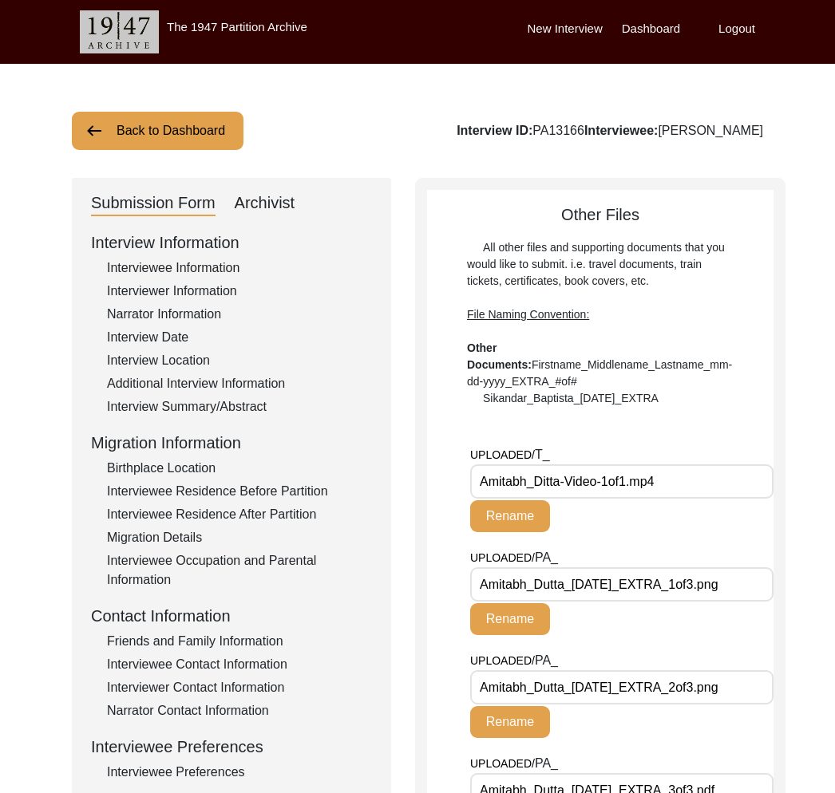
click at [741, 27] on label "Logout" at bounding box center [736, 29] width 37 height 18
